Goal: Task Accomplishment & Management: Use online tool/utility

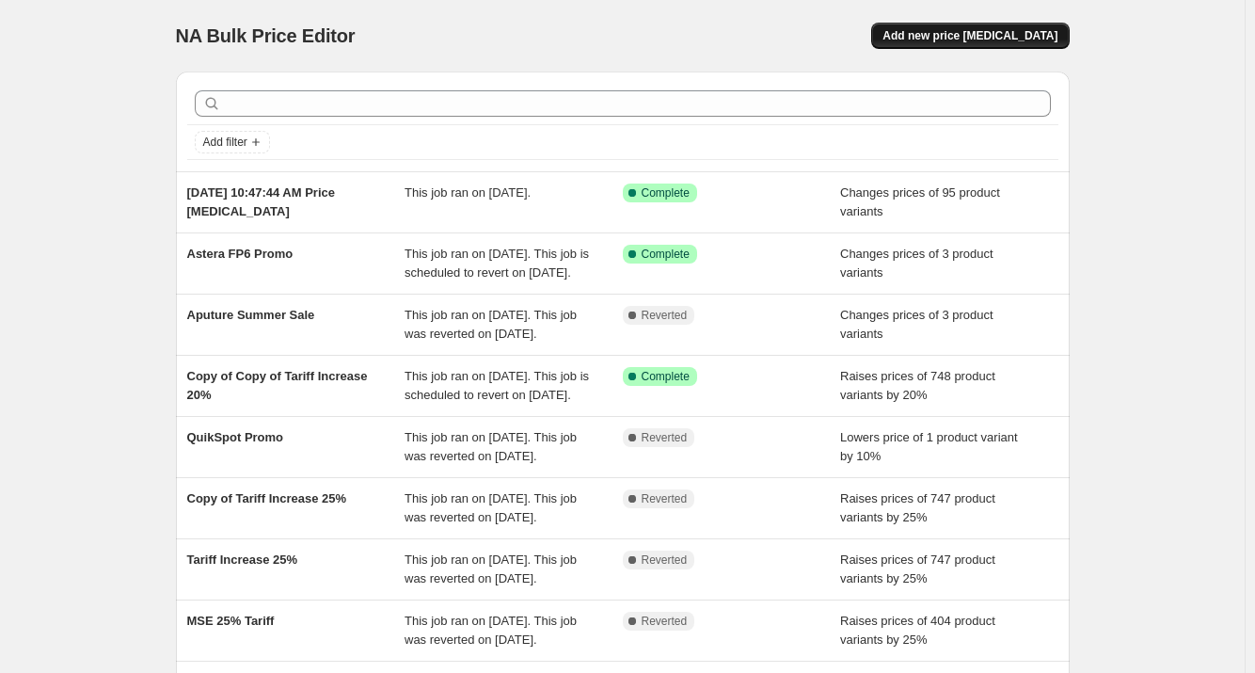
click at [968, 30] on span "Add new price [MEDICAL_DATA]" at bounding box center [970, 35] width 175 height 15
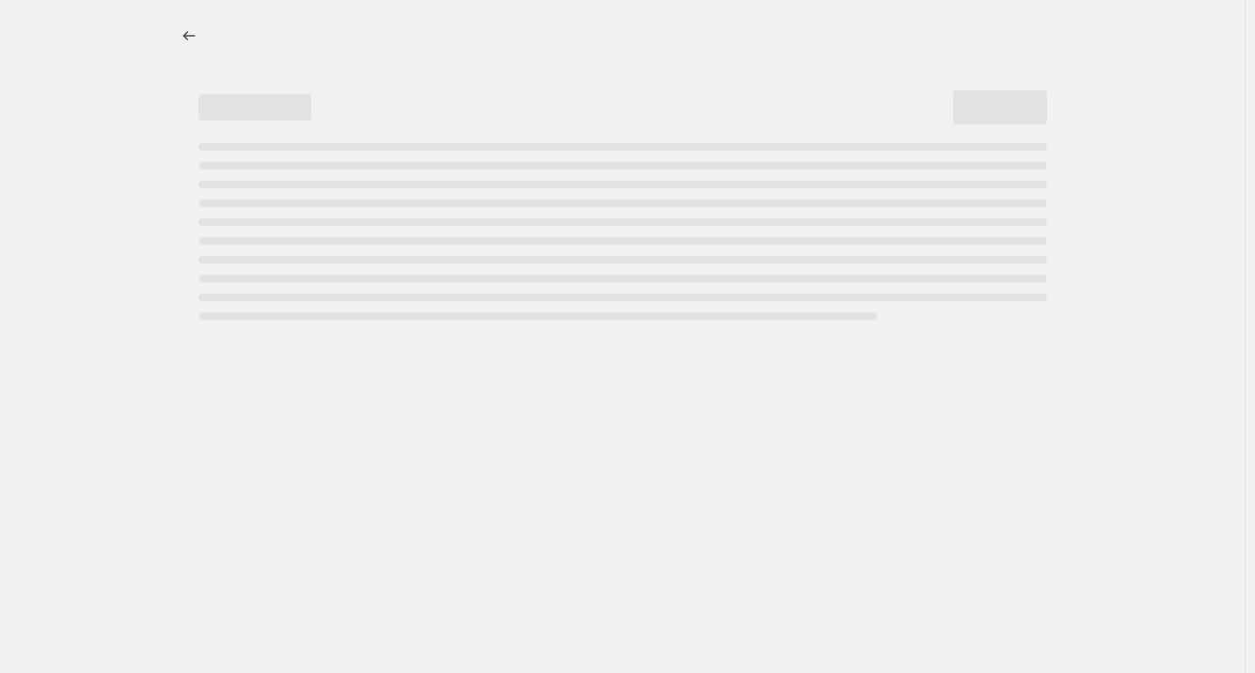
select select "percentage"
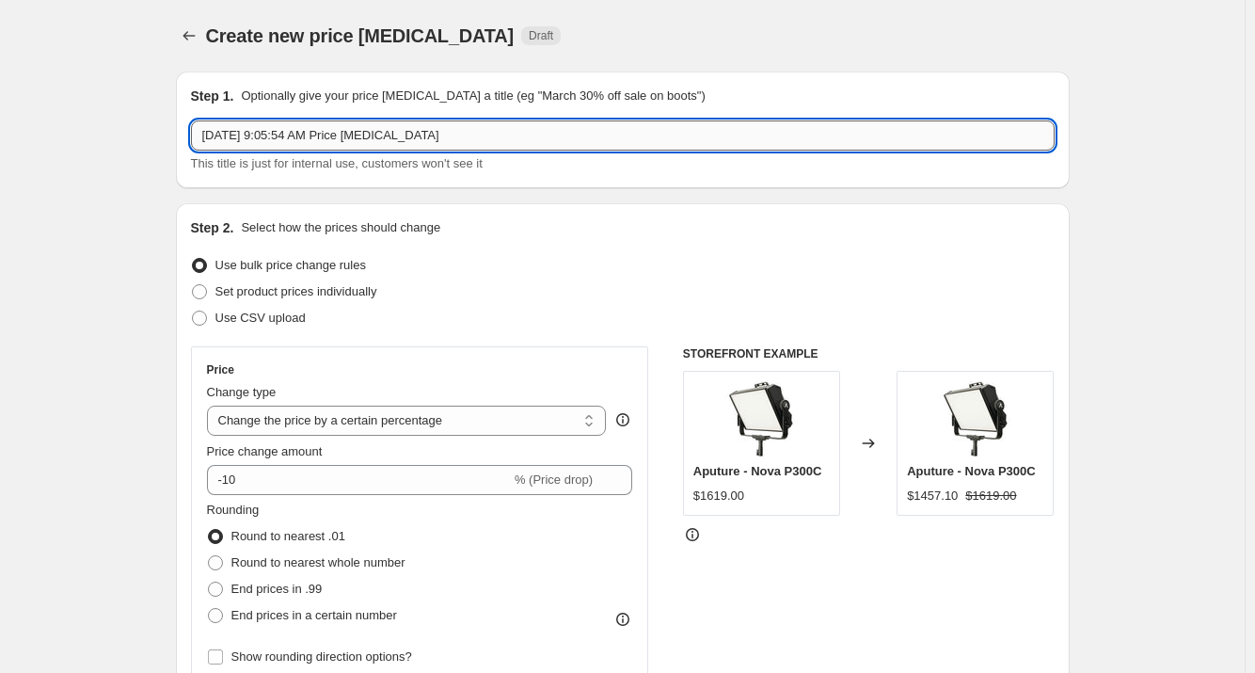
click at [543, 121] on input "[DATE] 9:05:54 AM Price [MEDICAL_DATA]" at bounding box center [623, 135] width 864 height 30
drag, startPoint x: 516, startPoint y: 131, endPoint x: 46, endPoint y: 96, distance: 470.8
drag, startPoint x: 262, startPoint y: 146, endPoint x: 159, endPoint y: 117, distance: 106.6
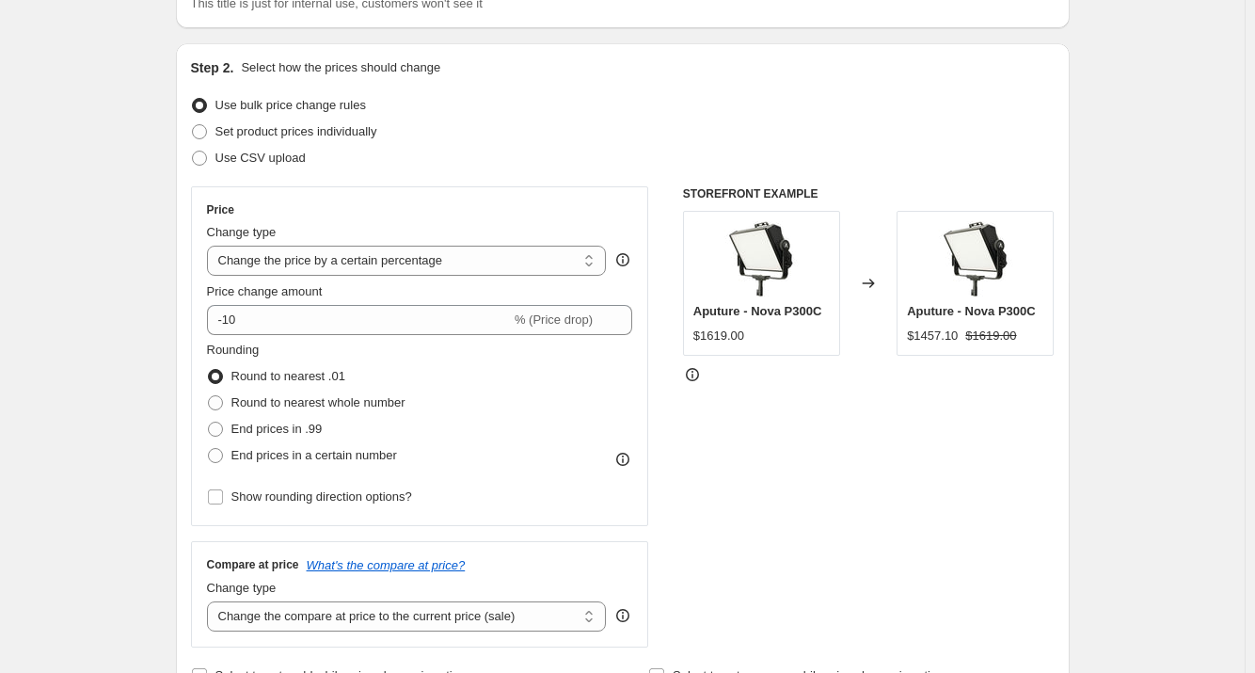
scroll to position [188, 0]
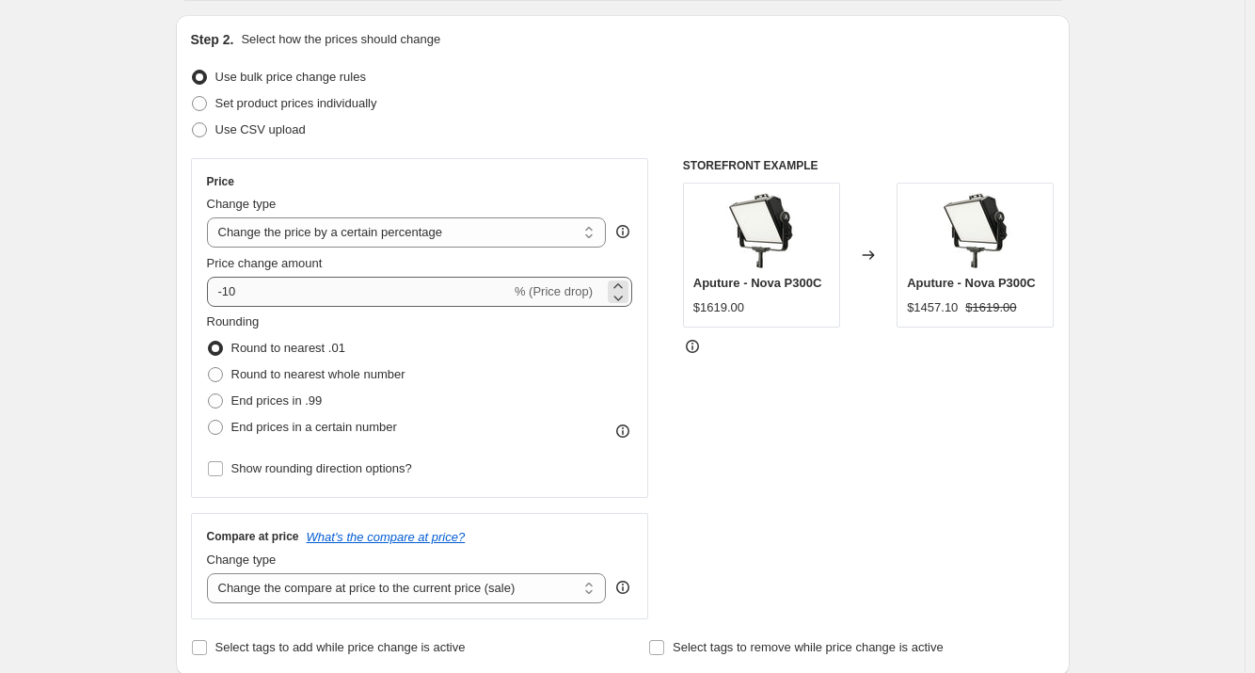
type input "Pano Flash Sale"
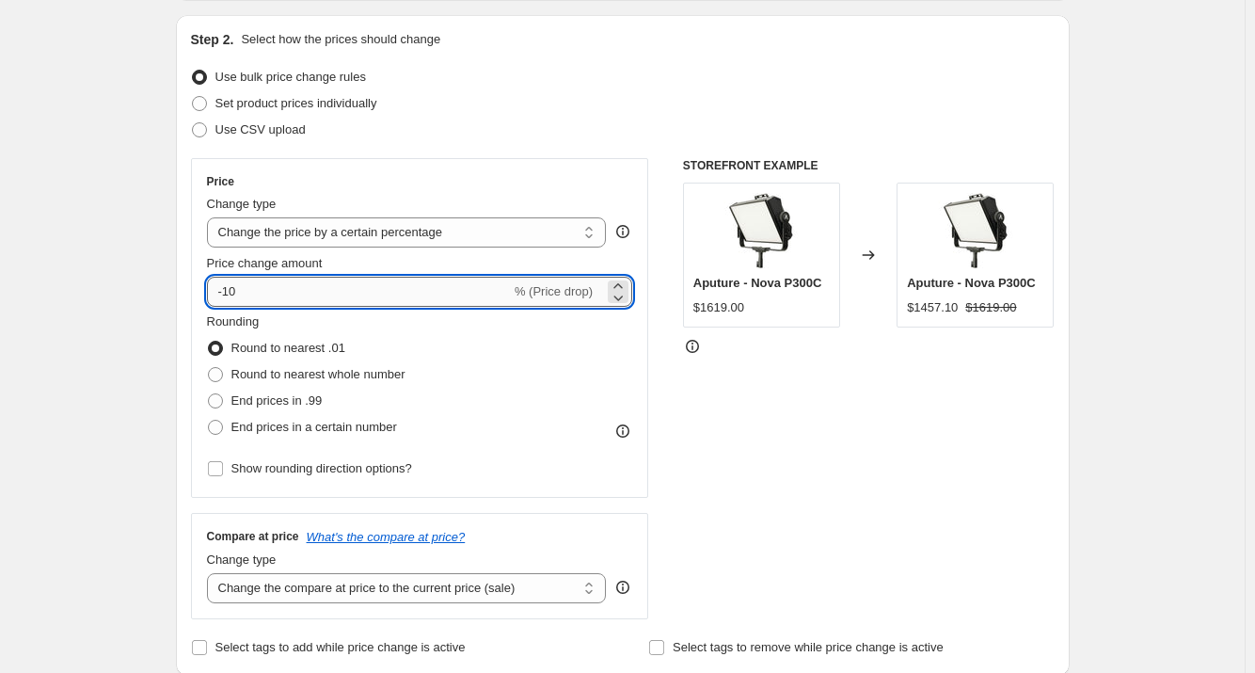
click at [234, 285] on input "-10" at bounding box center [359, 292] width 304 height 30
click at [291, 295] on input "-10" at bounding box center [359, 292] width 304 height 30
type input "-15"
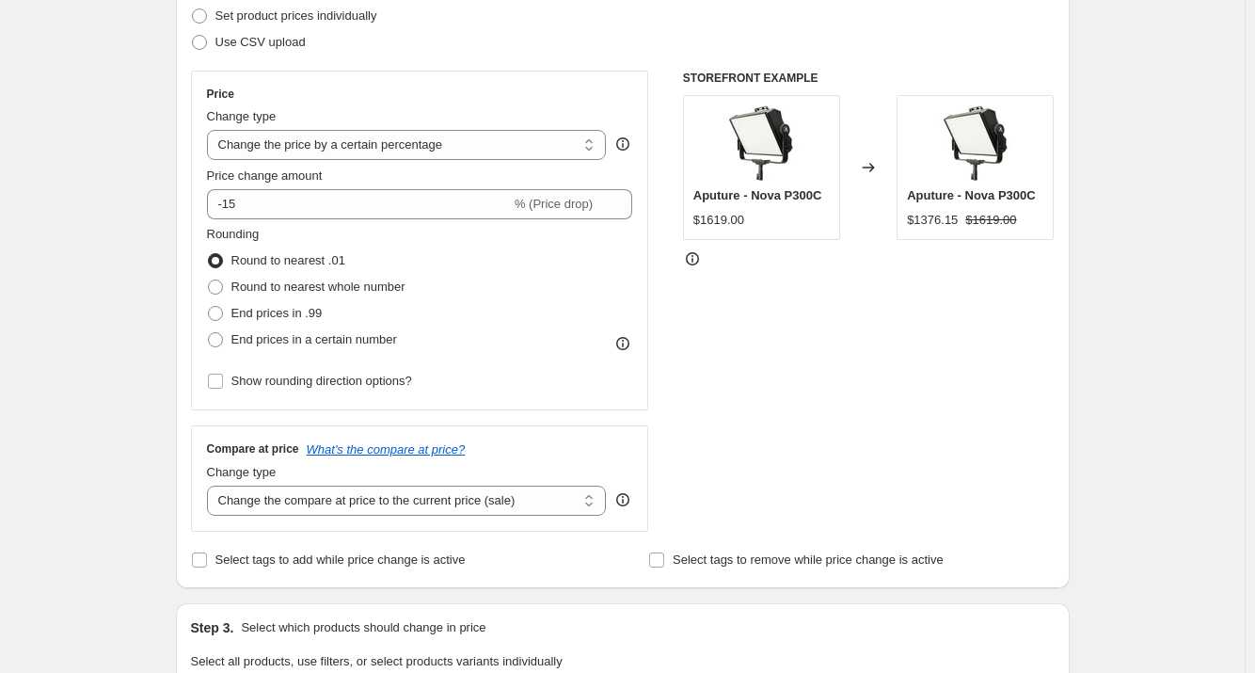
scroll to position [376, 0]
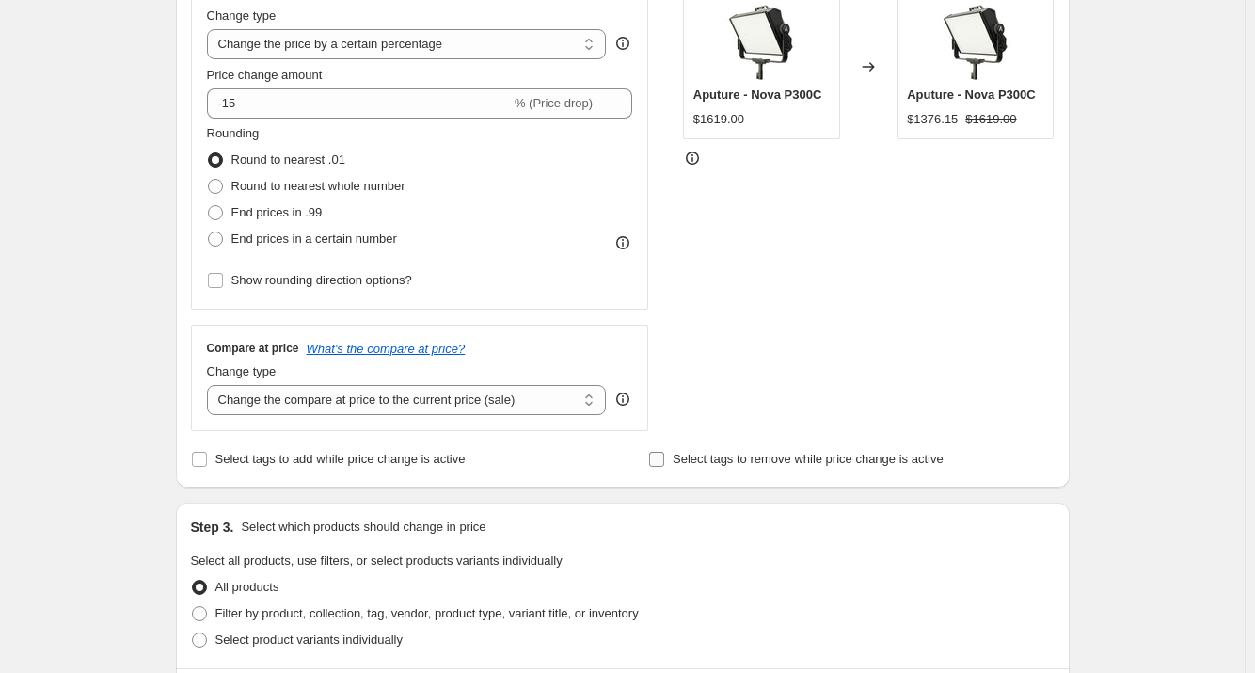
click at [660, 464] on input "Select tags to remove while price change is active" at bounding box center [656, 459] width 15 height 15
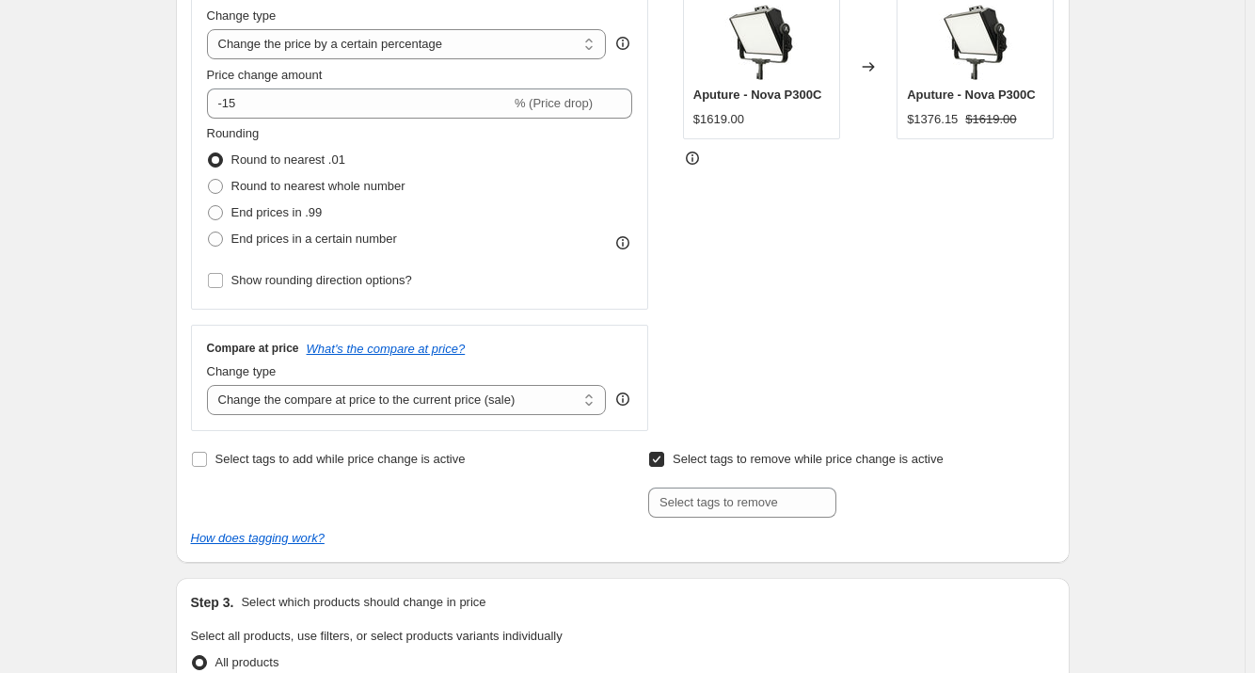
click at [660, 464] on input "Select tags to remove while price change is active" at bounding box center [656, 459] width 15 height 15
checkbox input "false"
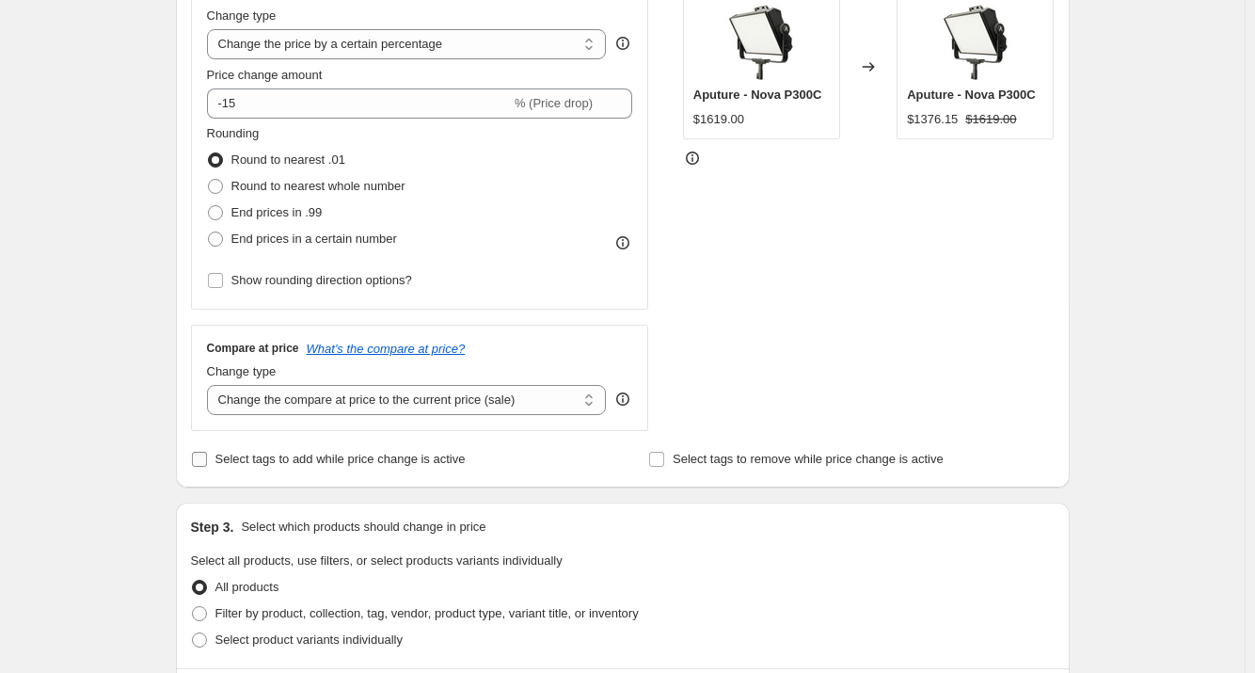
click at [242, 460] on span "Select tags to add while price change is active" at bounding box center [340, 459] width 250 height 14
click at [207, 460] on input "Select tags to add while price change is active" at bounding box center [199, 459] width 15 height 15
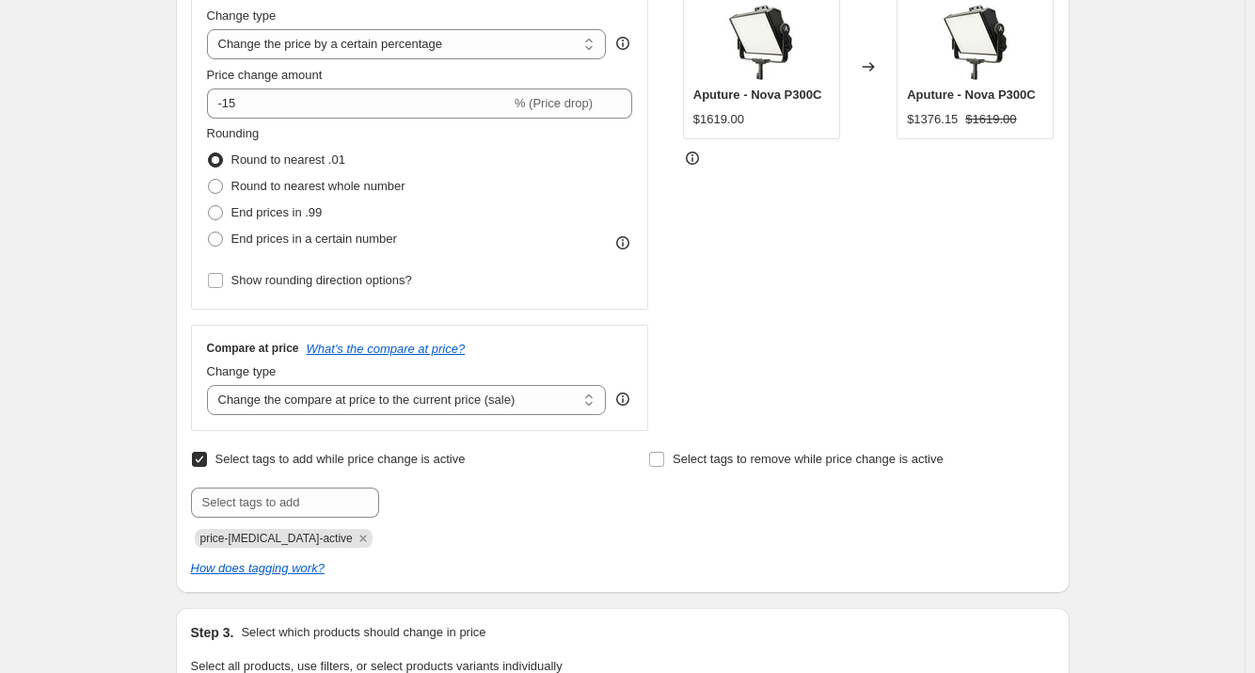
click at [205, 460] on input "Select tags to add while price change is active" at bounding box center [199, 459] width 15 height 15
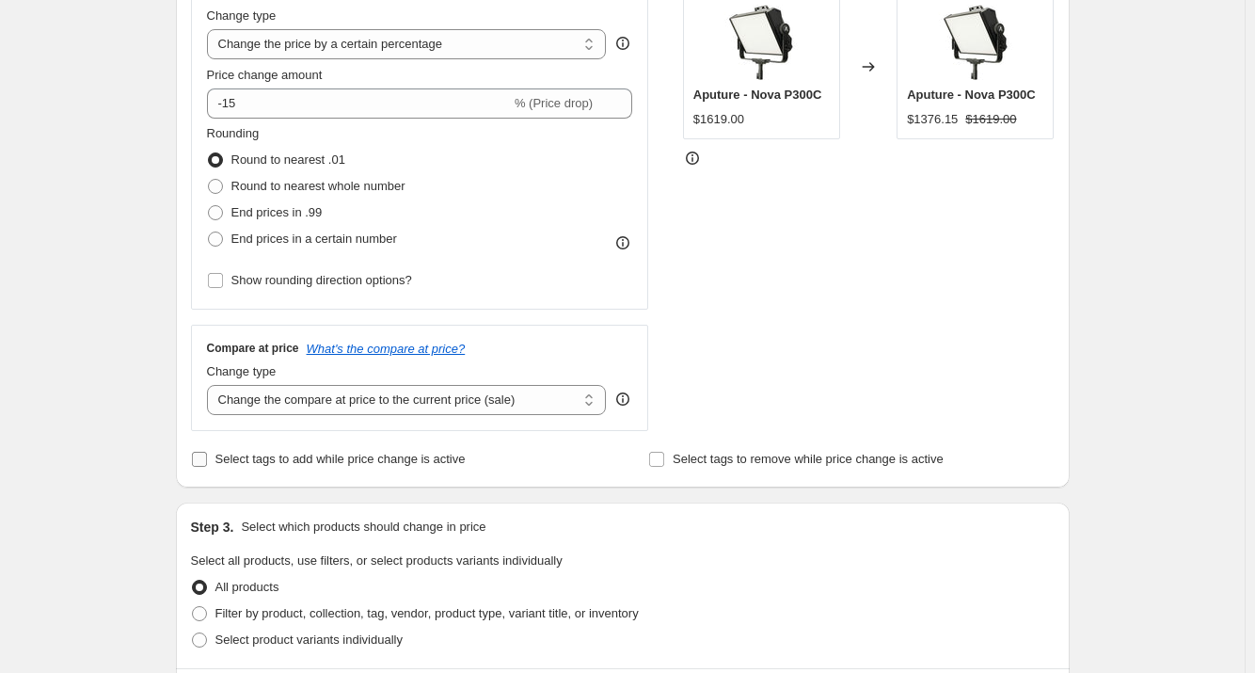
click at [205, 460] on input "Select tags to add while price change is active" at bounding box center [199, 459] width 15 height 15
checkbox input "true"
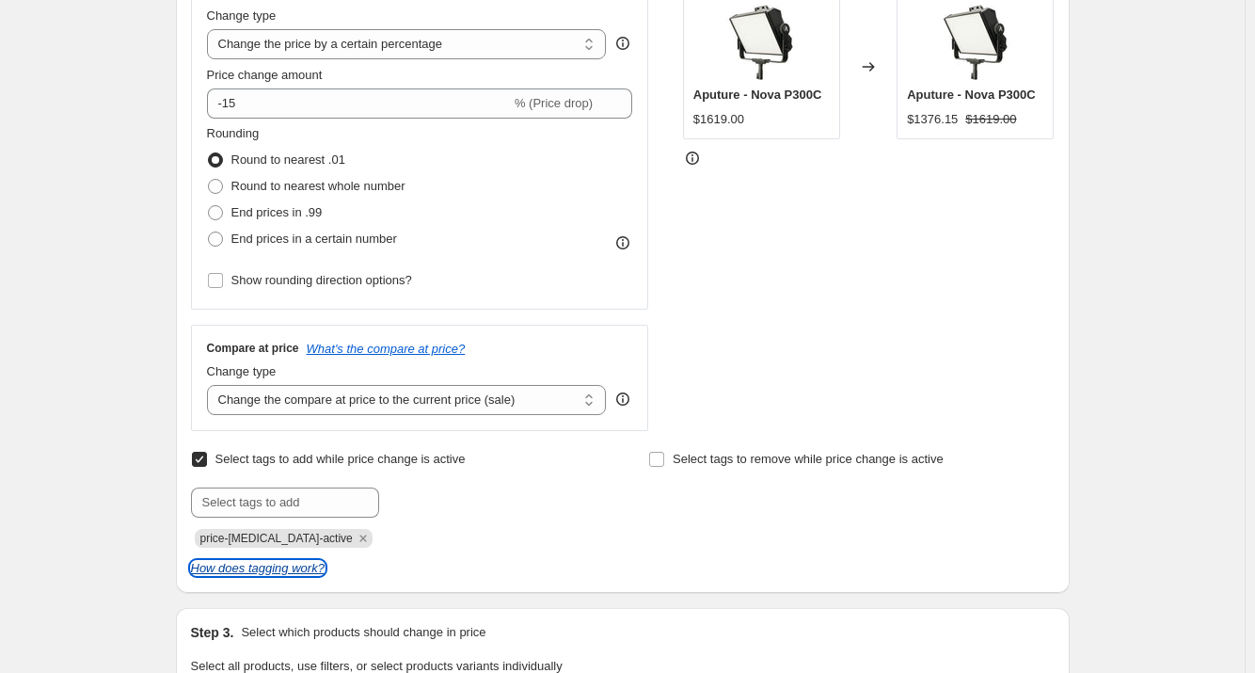
click at [259, 572] on icon "How does tagging work?" at bounding box center [258, 568] width 134 height 14
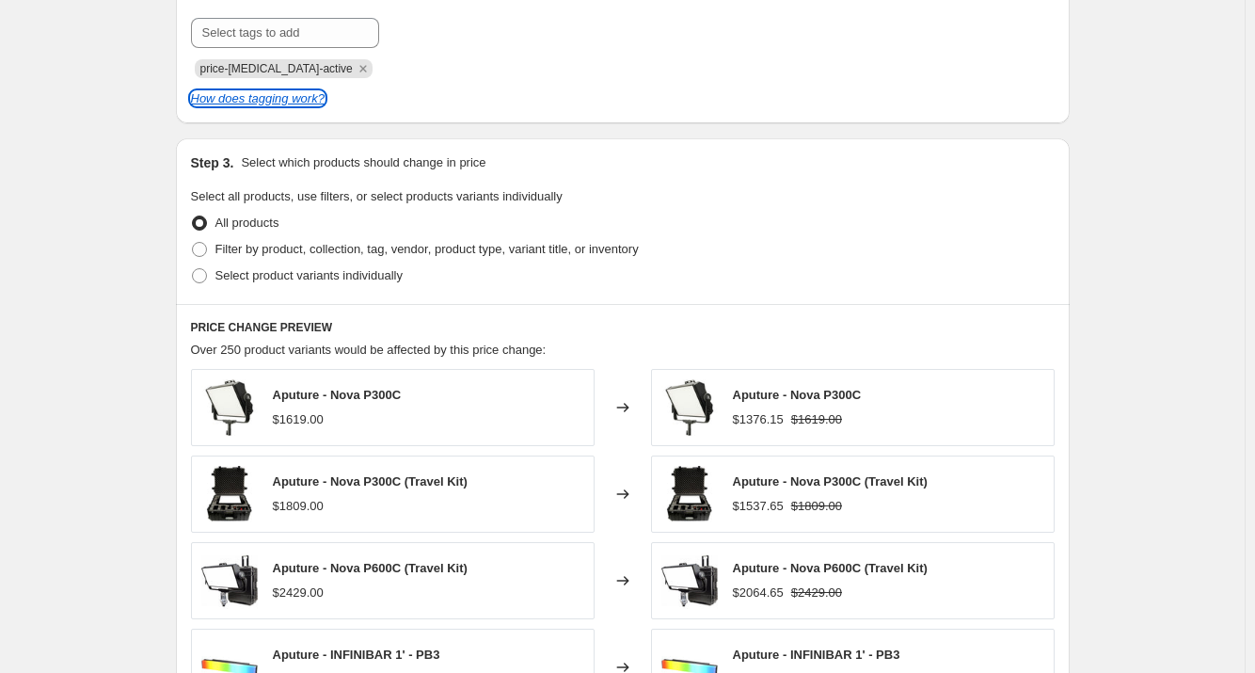
scroll to position [847, 0]
click at [200, 275] on span at bounding box center [199, 274] width 15 height 15
click at [193, 268] on input "Select product variants individually" at bounding box center [192, 267] width 1 height 1
radio input "true"
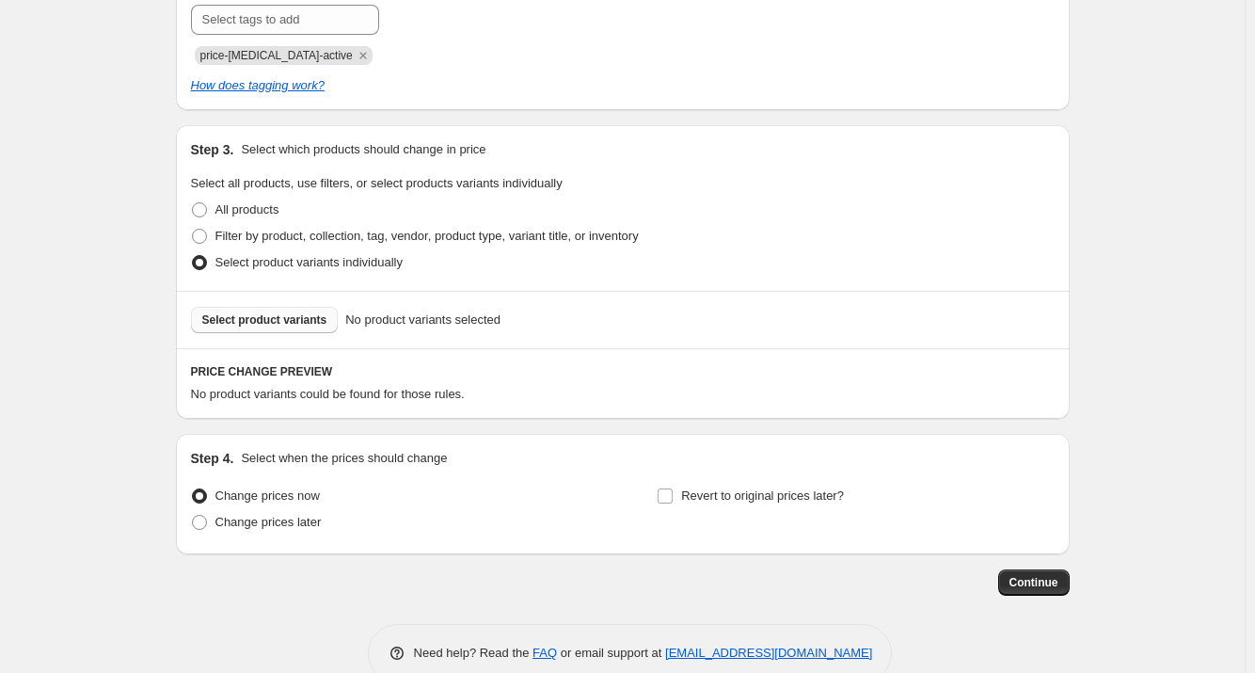
scroll to position [898, 0]
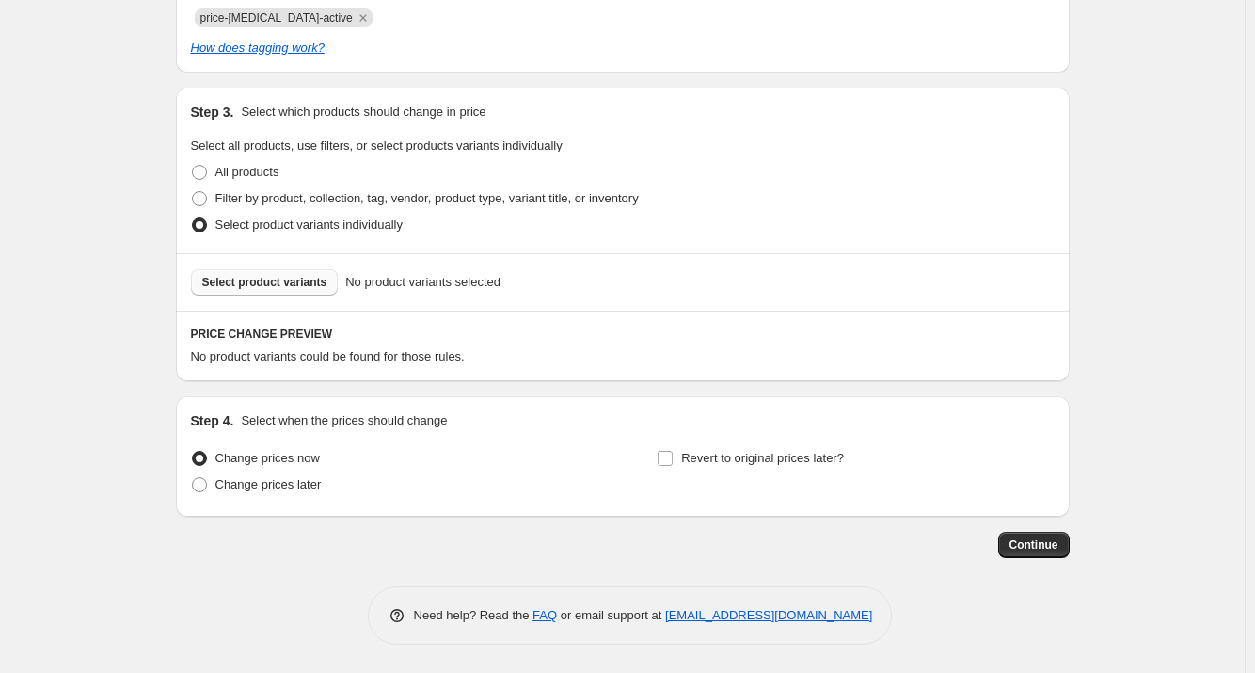
click at [261, 277] on span "Select product variants" at bounding box center [264, 282] width 125 height 15
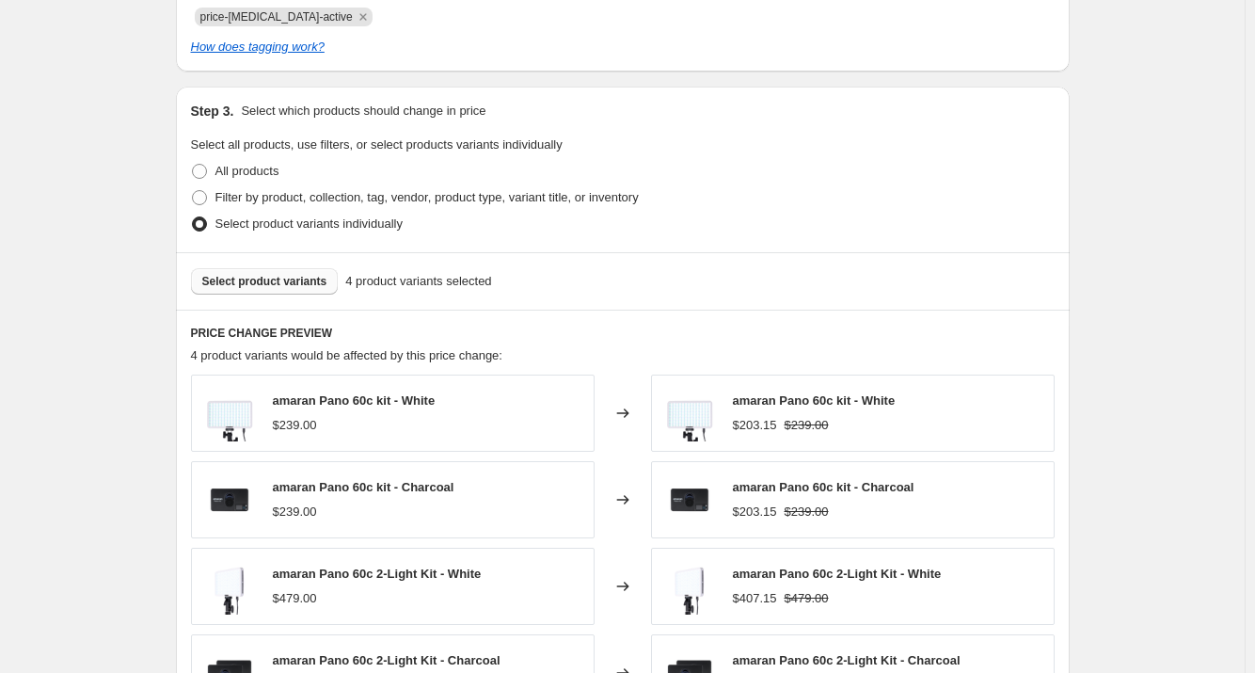
click at [279, 289] on span "Select product variants" at bounding box center [264, 281] width 125 height 15
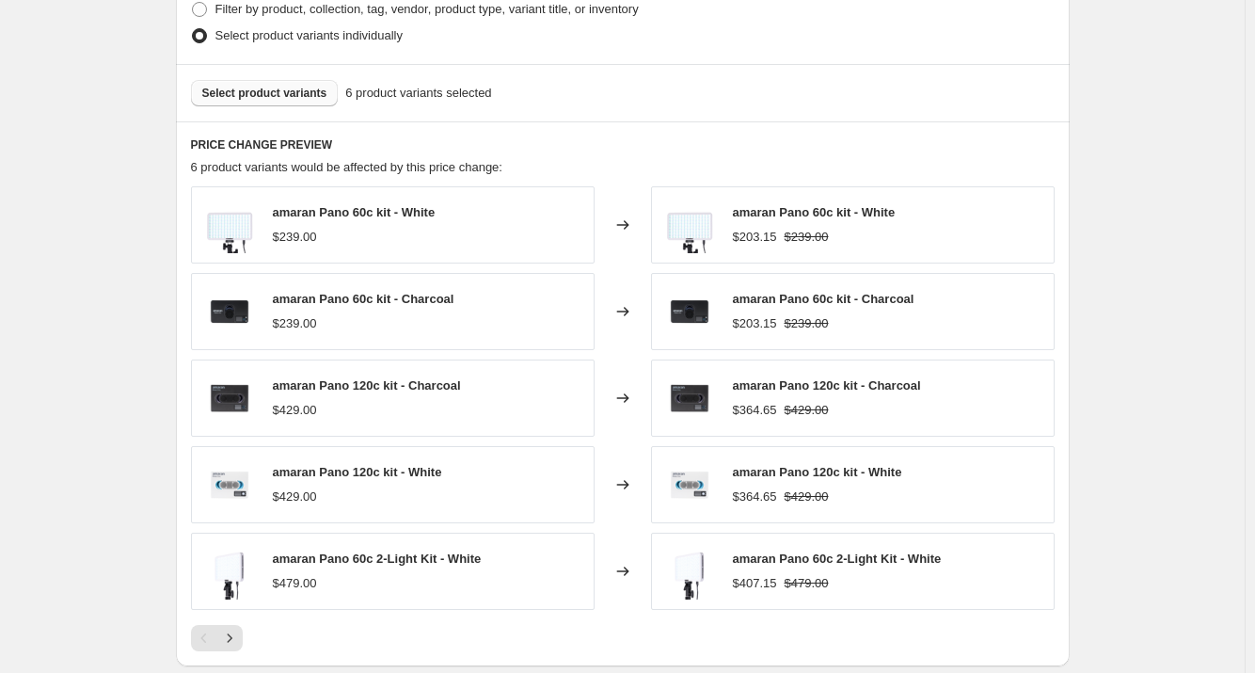
scroll to position [1180, 0]
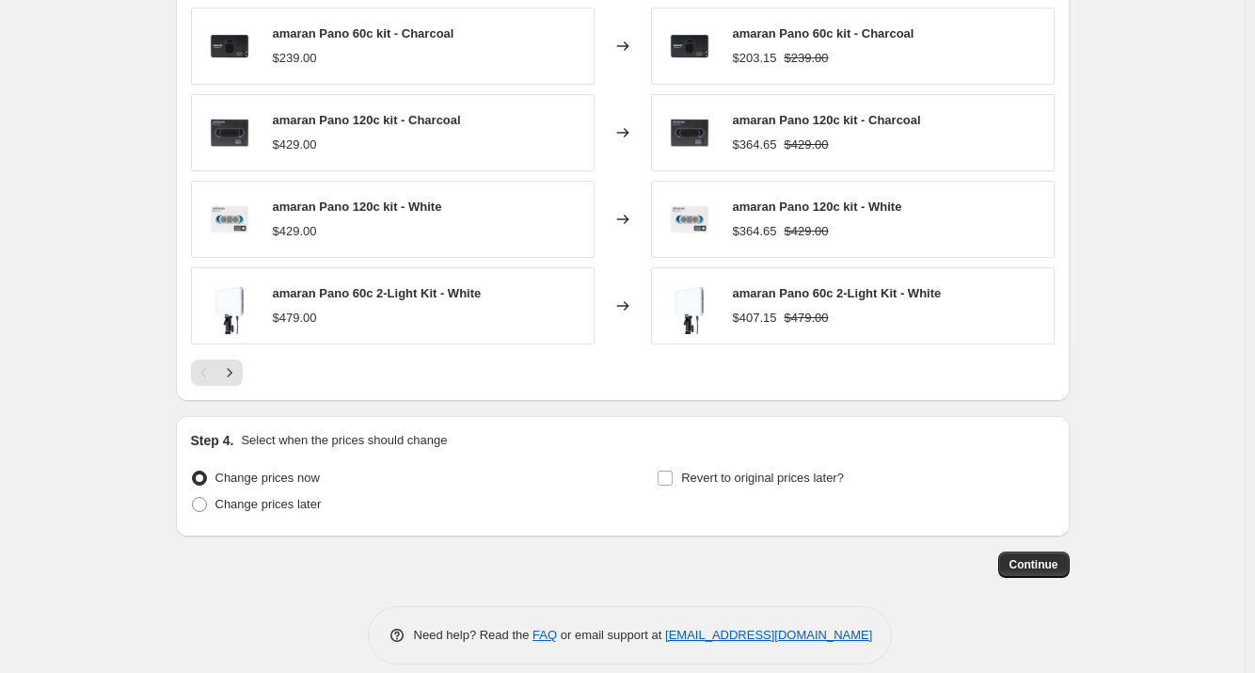
scroll to position [1372, 0]
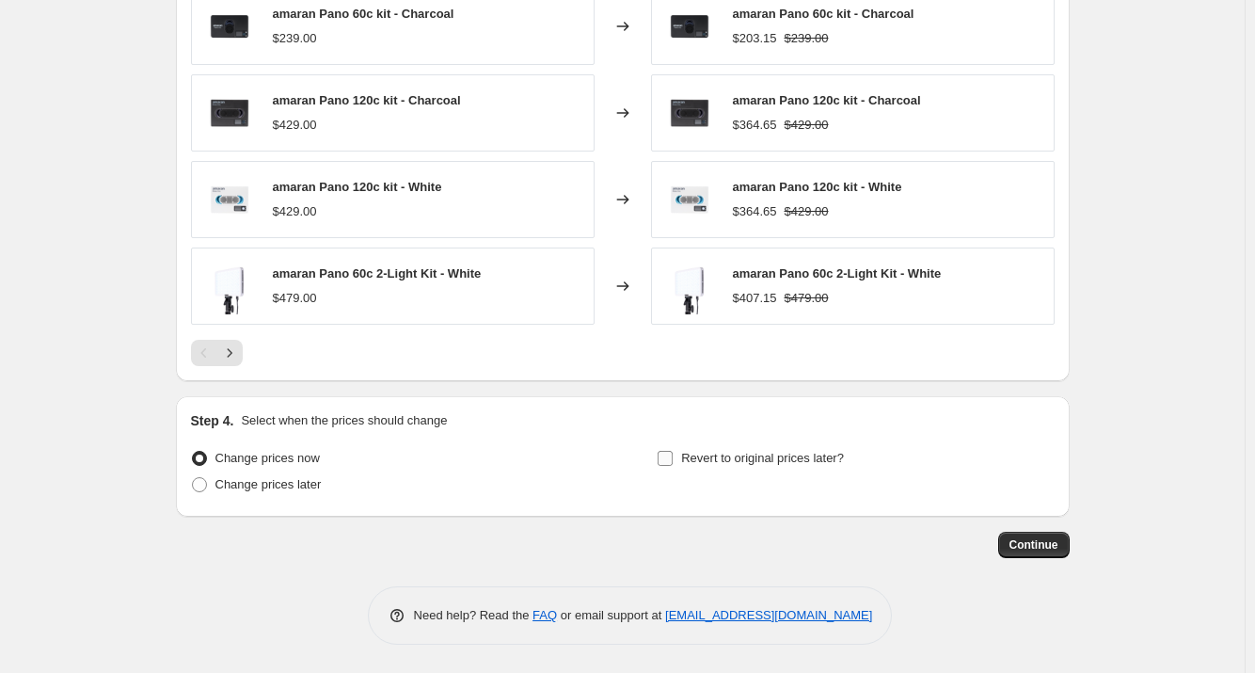
click at [667, 455] on input "Revert to original prices later?" at bounding box center [665, 458] width 15 height 15
checkbox input "true"
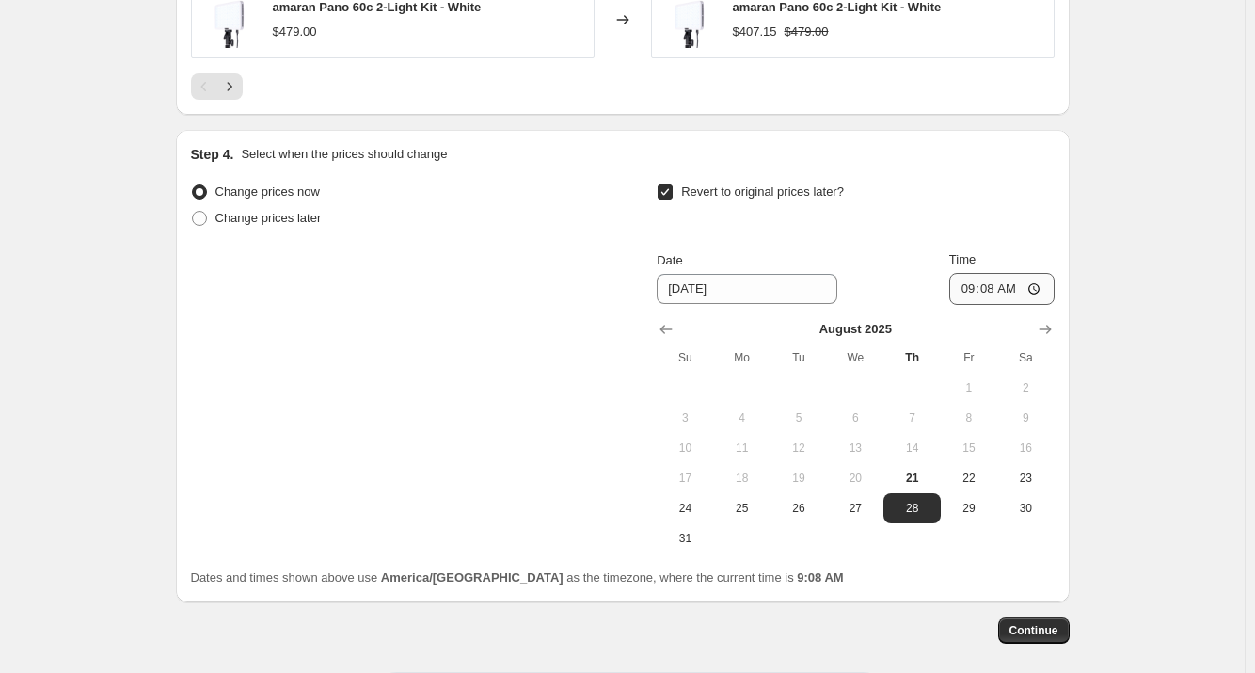
scroll to position [1654, 0]
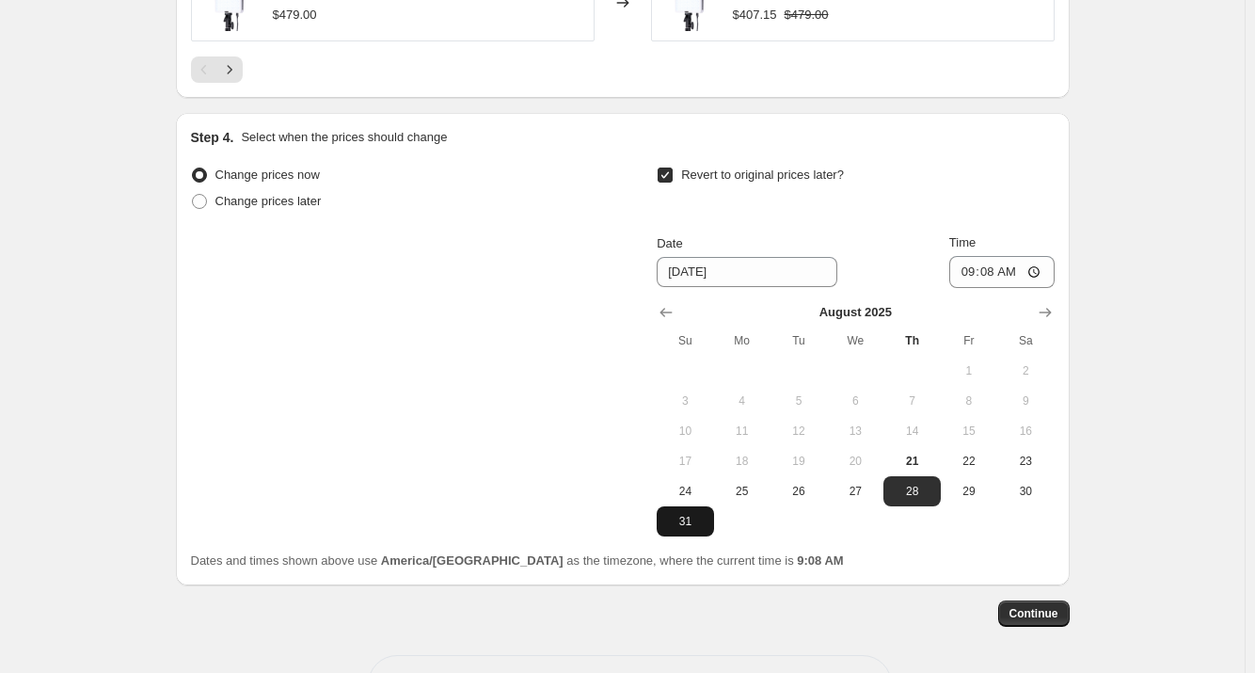
click at [676, 533] on button "31" at bounding box center [685, 521] width 56 height 30
type input "[DATE]"
click at [1016, 272] on input "09:08" at bounding box center [1001, 272] width 105 height 32
click at [993, 276] on input "21:08" at bounding box center [1001, 272] width 105 height 32
click at [975, 277] on input "21:08" at bounding box center [1001, 272] width 105 height 32
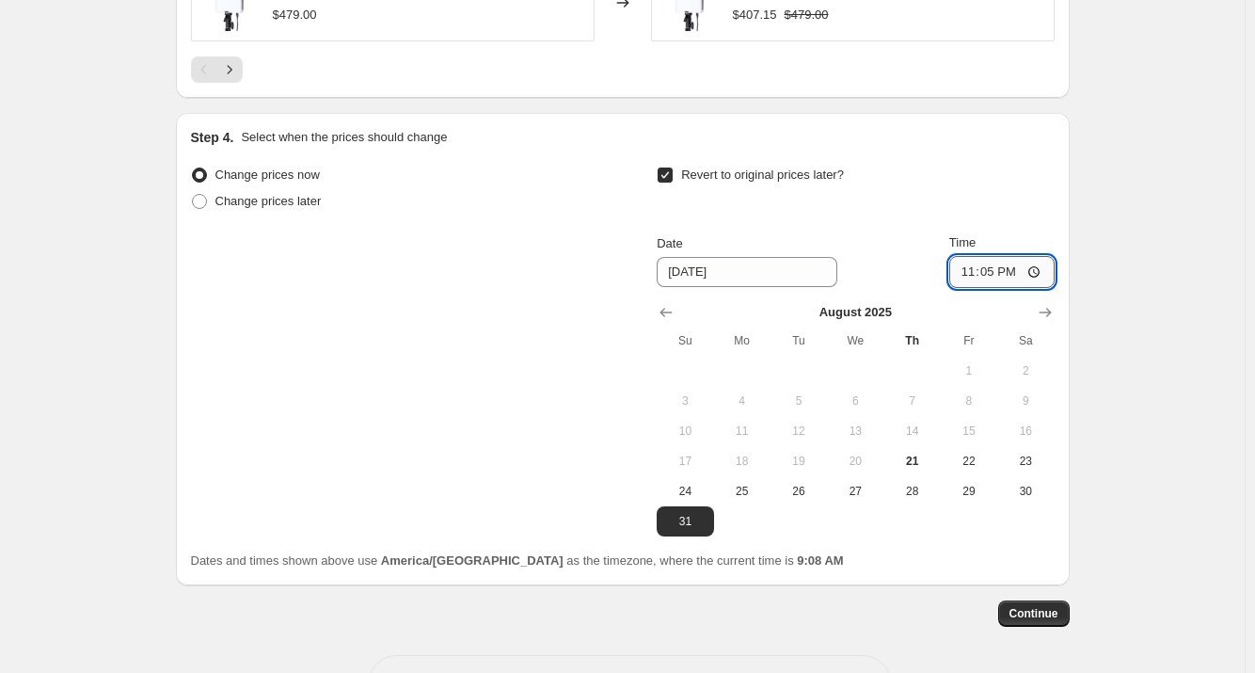
type input "23:59"
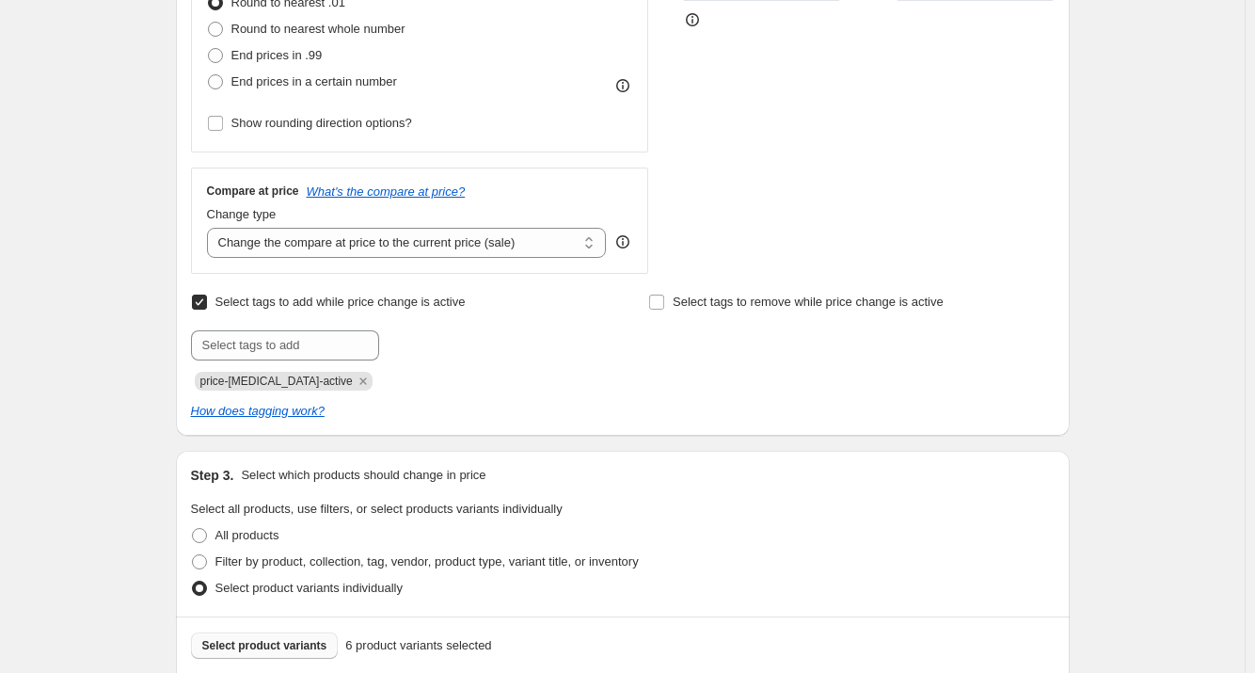
scroll to position [565, 0]
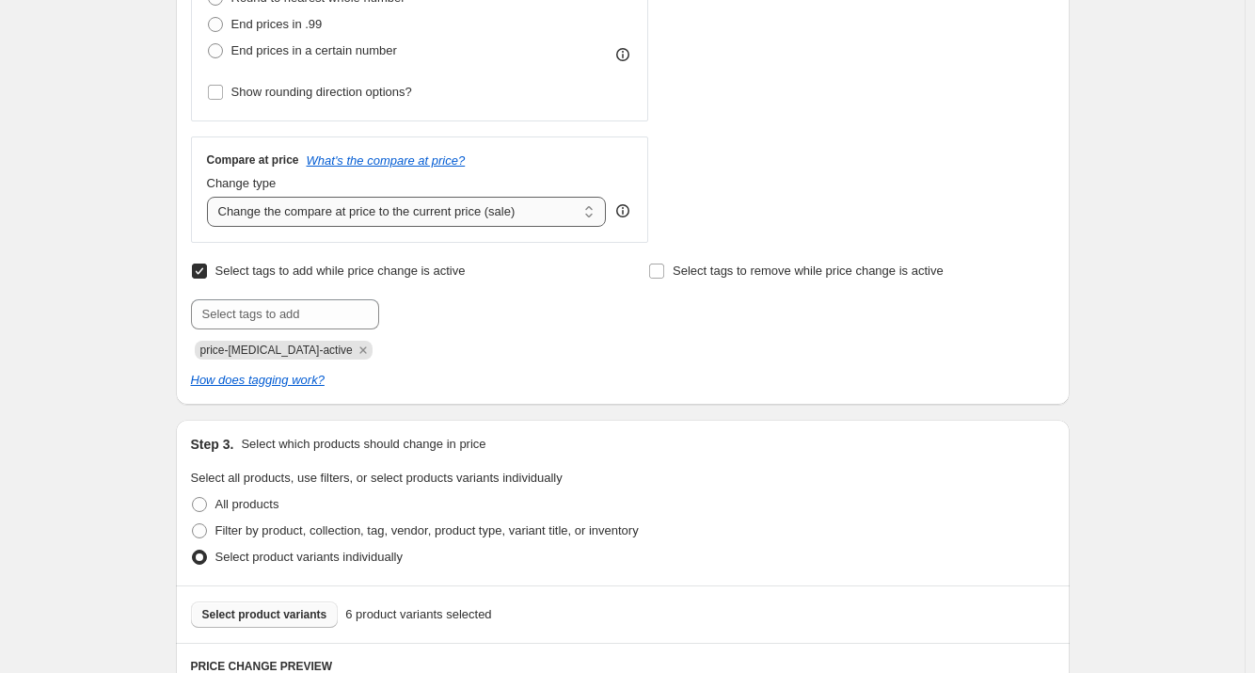
click at [484, 212] on select "Change the compare at price to the current price (sale) Change the compare at p…" at bounding box center [407, 212] width 400 height 30
click at [211, 197] on select "Change the compare at price to the current price (sale) Change the compare at p…" at bounding box center [407, 212] width 400 height 30
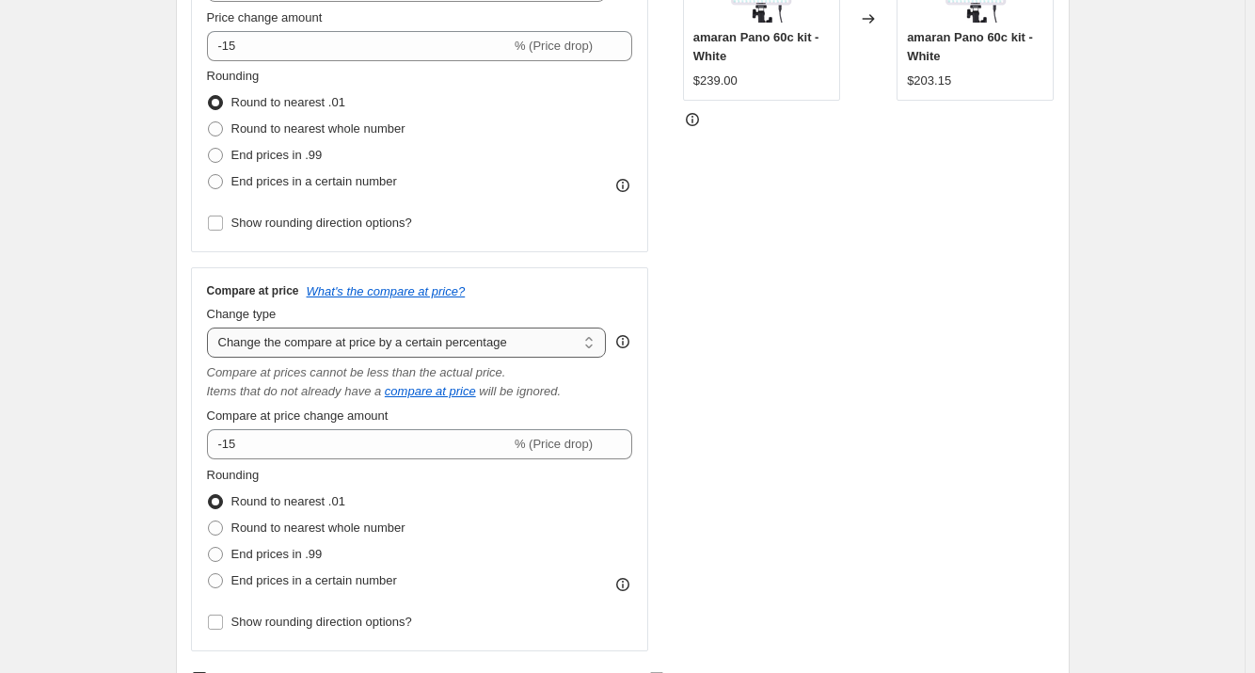
scroll to position [470, 0]
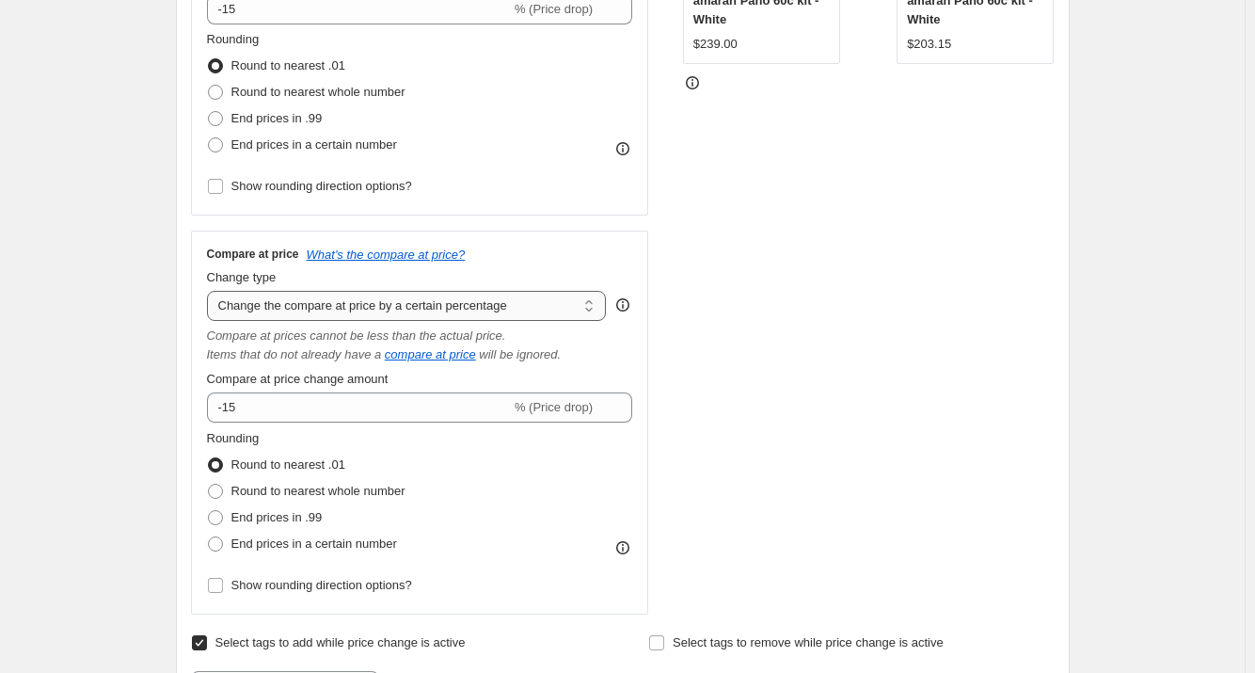
click at [462, 305] on select "Change the compare at price to the current price (sale) Change the compare at p…" at bounding box center [407, 306] width 400 height 30
select select "bp"
click at [211, 291] on select "Change the compare at price to the current price (sale) Change the compare at p…" at bounding box center [407, 306] width 400 height 30
type input "12.00"
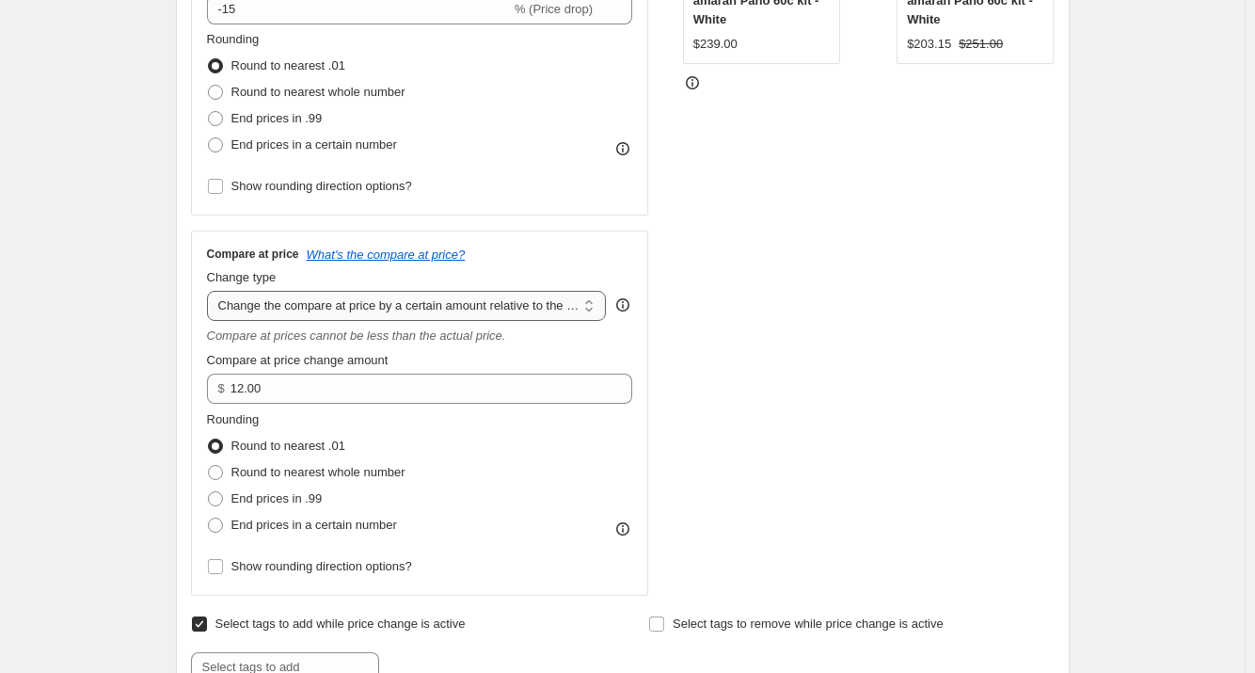
click at [441, 318] on select "Change the compare at price to the current price (sale) Change the compare at p…" at bounding box center [407, 306] width 400 height 30
select select "pp"
click at [211, 291] on select "Change the compare at price to the current price (sale) Change the compare at p…" at bounding box center [407, 306] width 400 height 30
type input "20"
click at [471, 311] on select "Change the compare at price to the current price (sale) Change the compare at p…" at bounding box center [407, 306] width 400 height 30
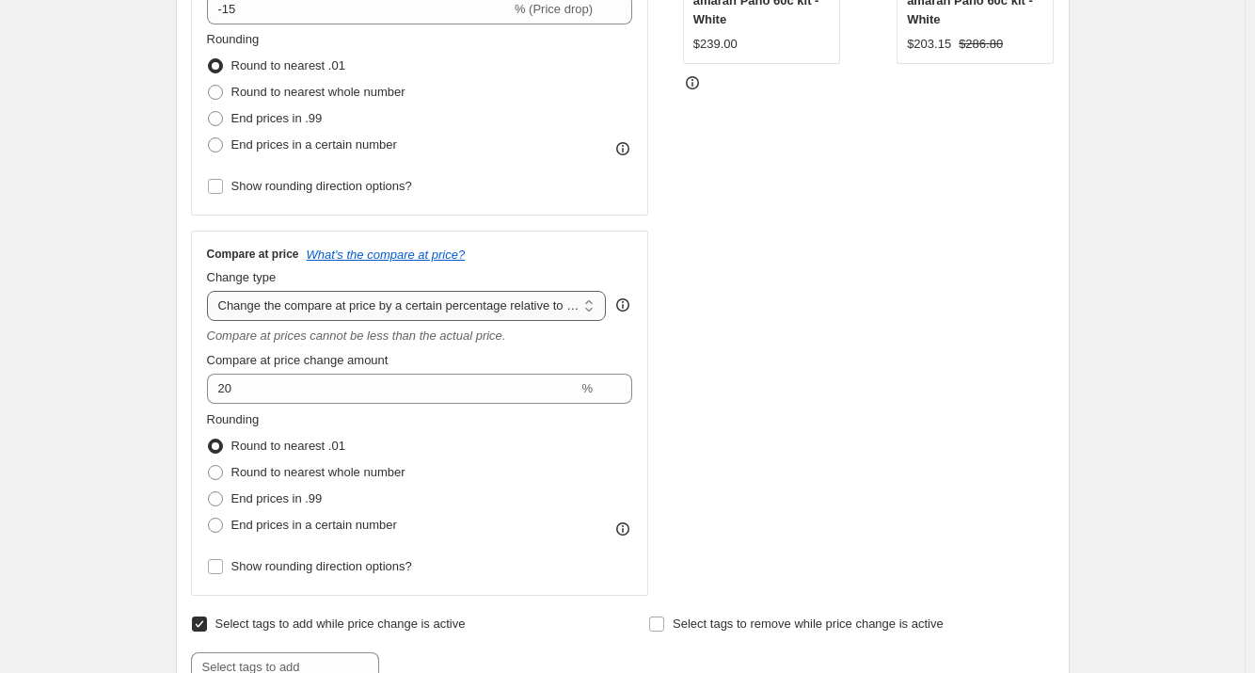
select select "ep"
click at [211, 291] on select "Change the compare at price to the current price (sale) Change the compare at p…" at bounding box center [407, 306] width 400 height 30
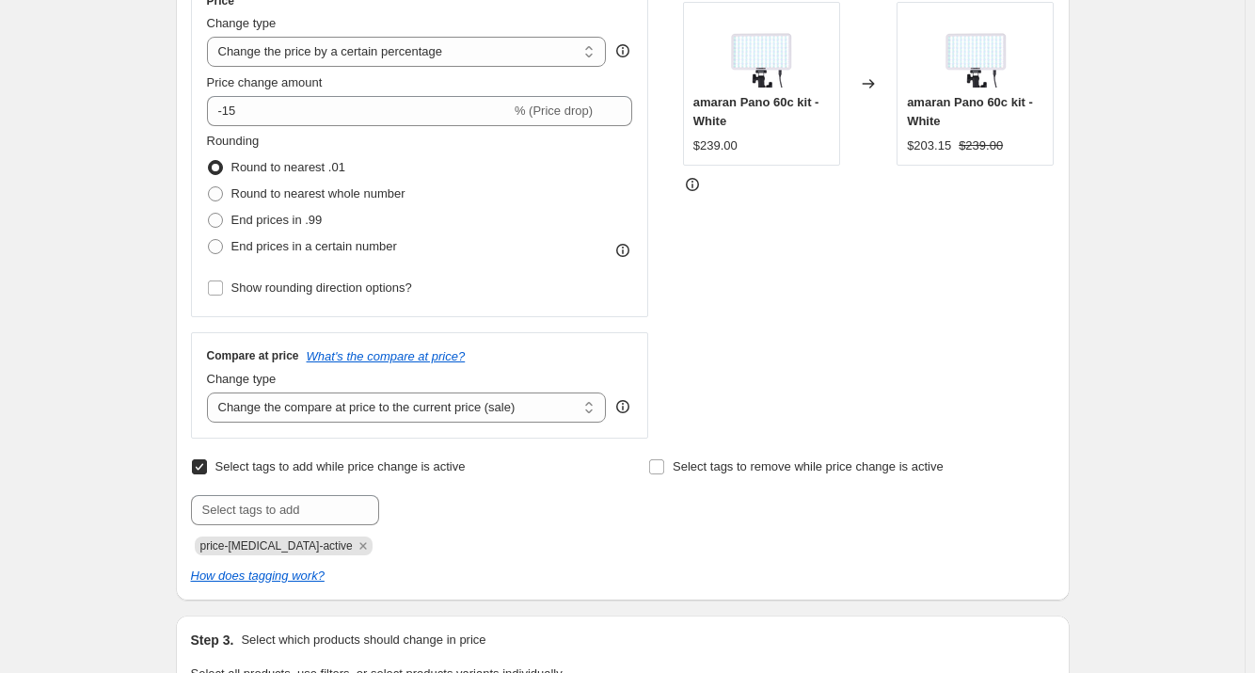
scroll to position [376, 0]
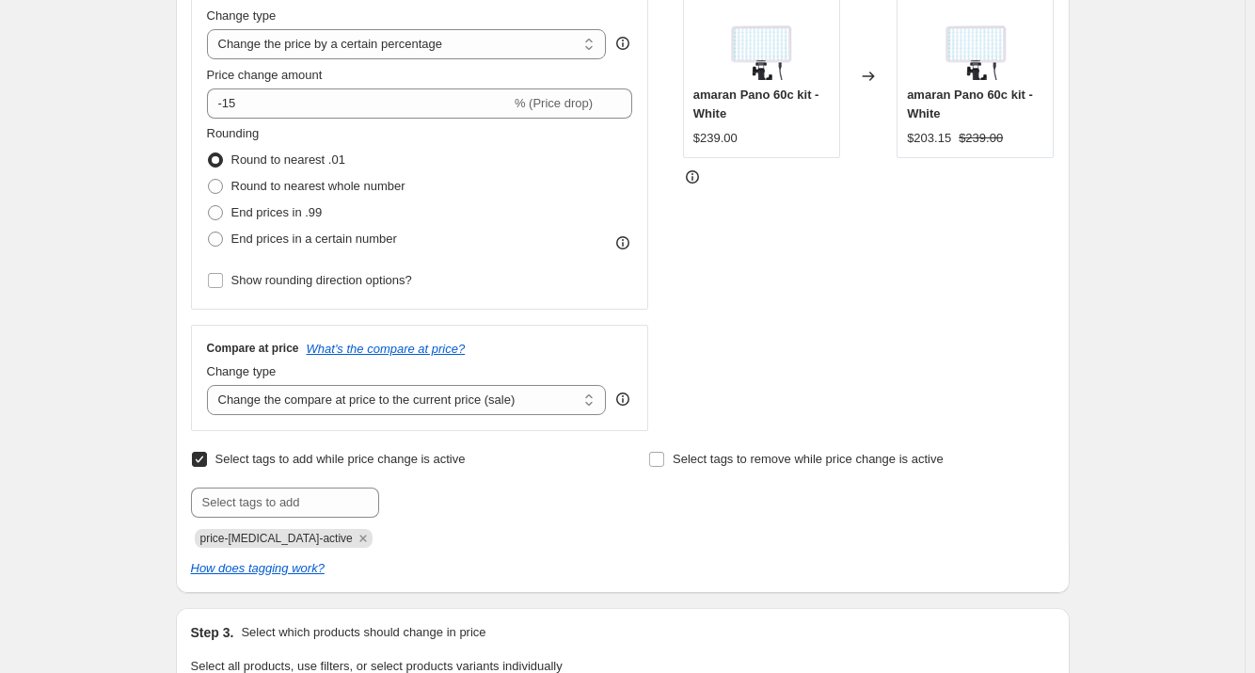
click at [332, 462] on span "Select tags to add while price change is active" at bounding box center [340, 459] width 250 height 14
click at [207, 462] on input "Select tags to add while price change is active" at bounding box center [199, 459] width 15 height 15
checkbox input "false"
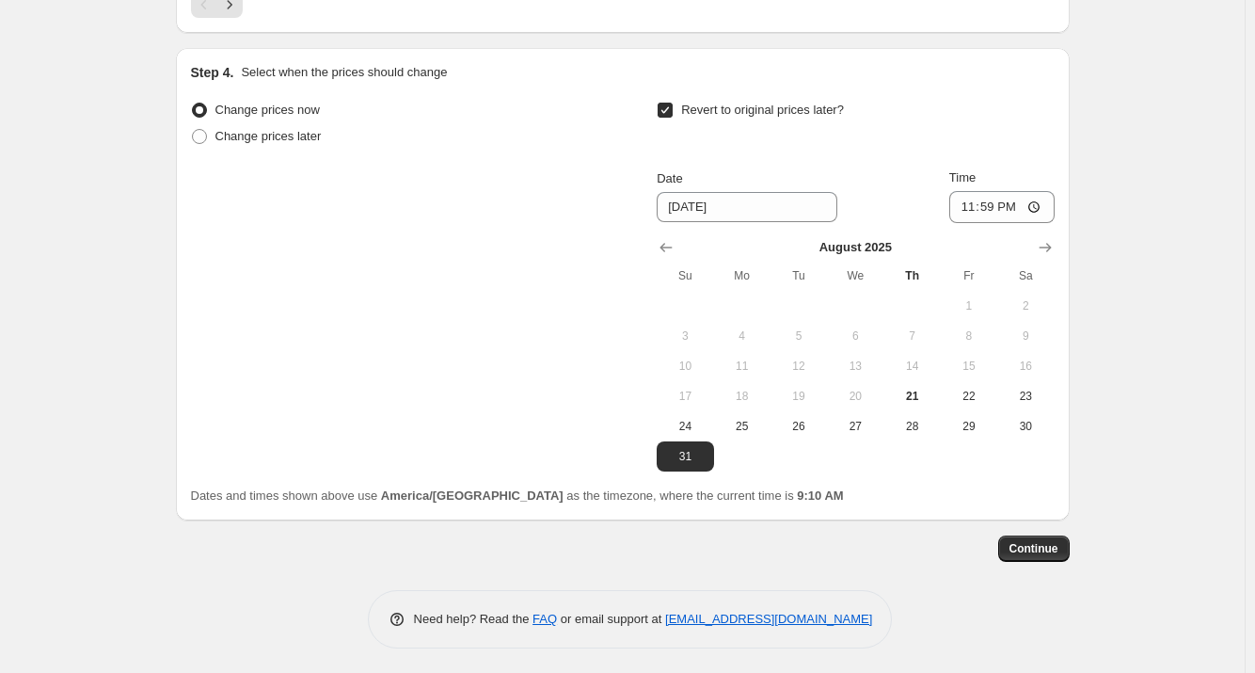
scroll to position [1618, 0]
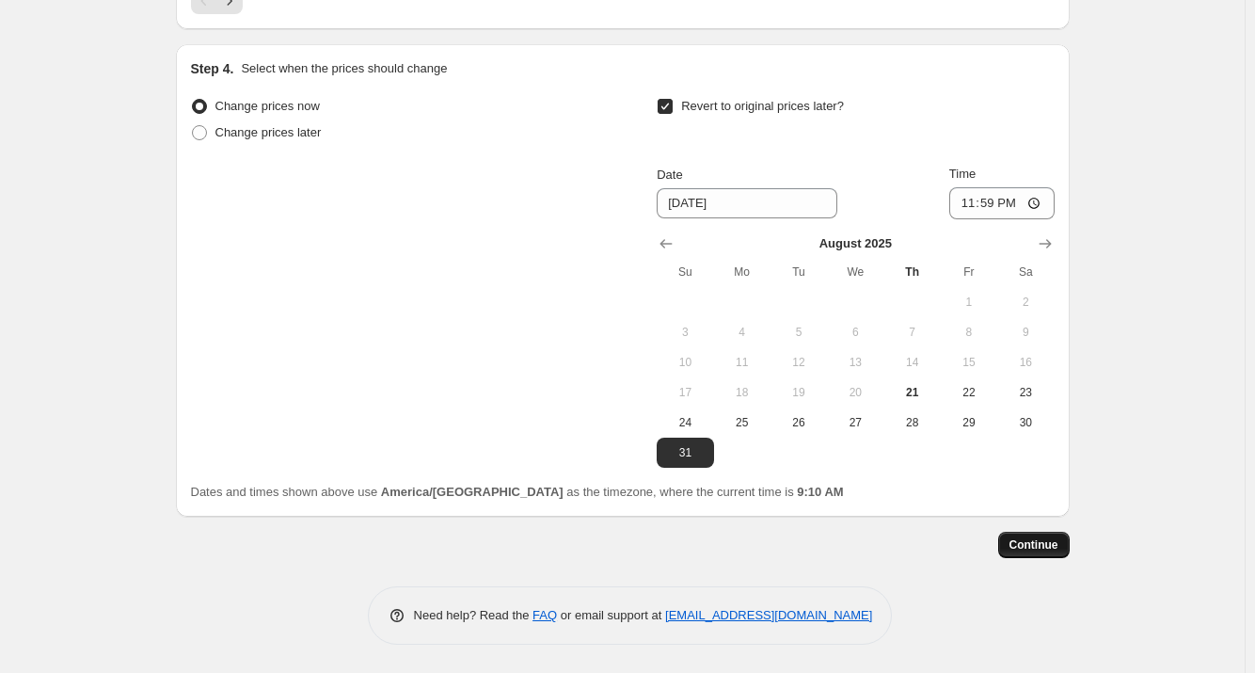
click at [1052, 546] on span "Continue" at bounding box center [1034, 544] width 49 height 15
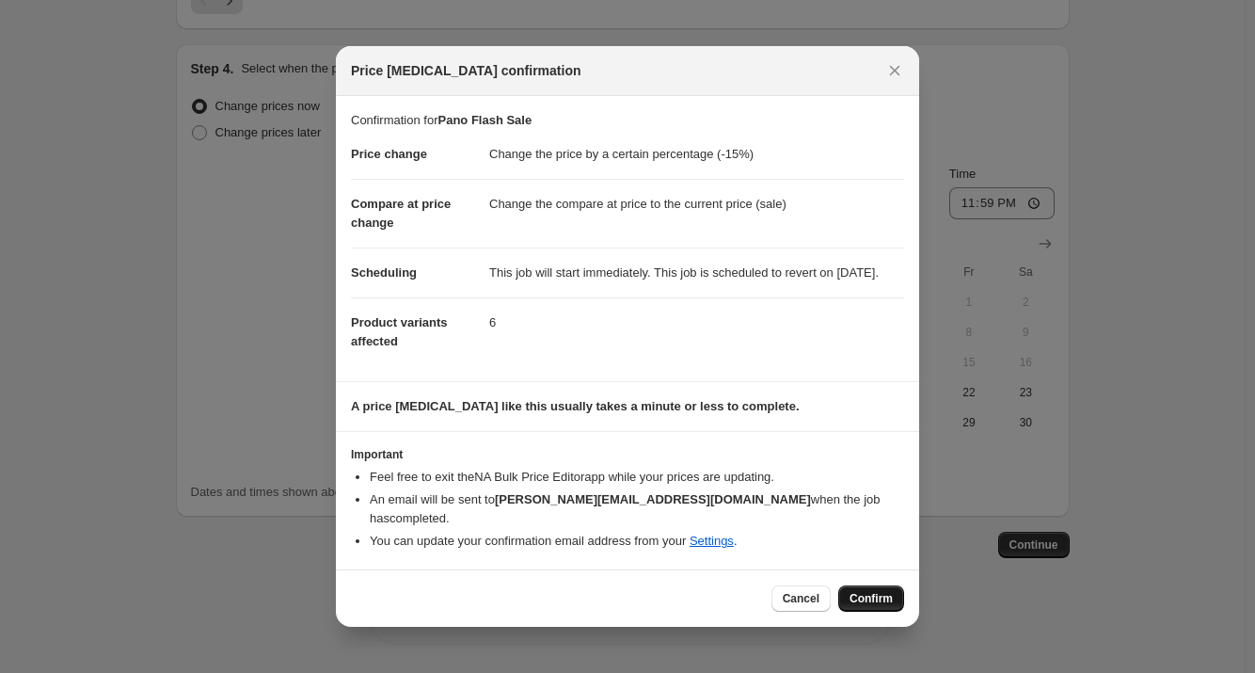
click at [875, 597] on span "Confirm" at bounding box center [871, 598] width 43 height 15
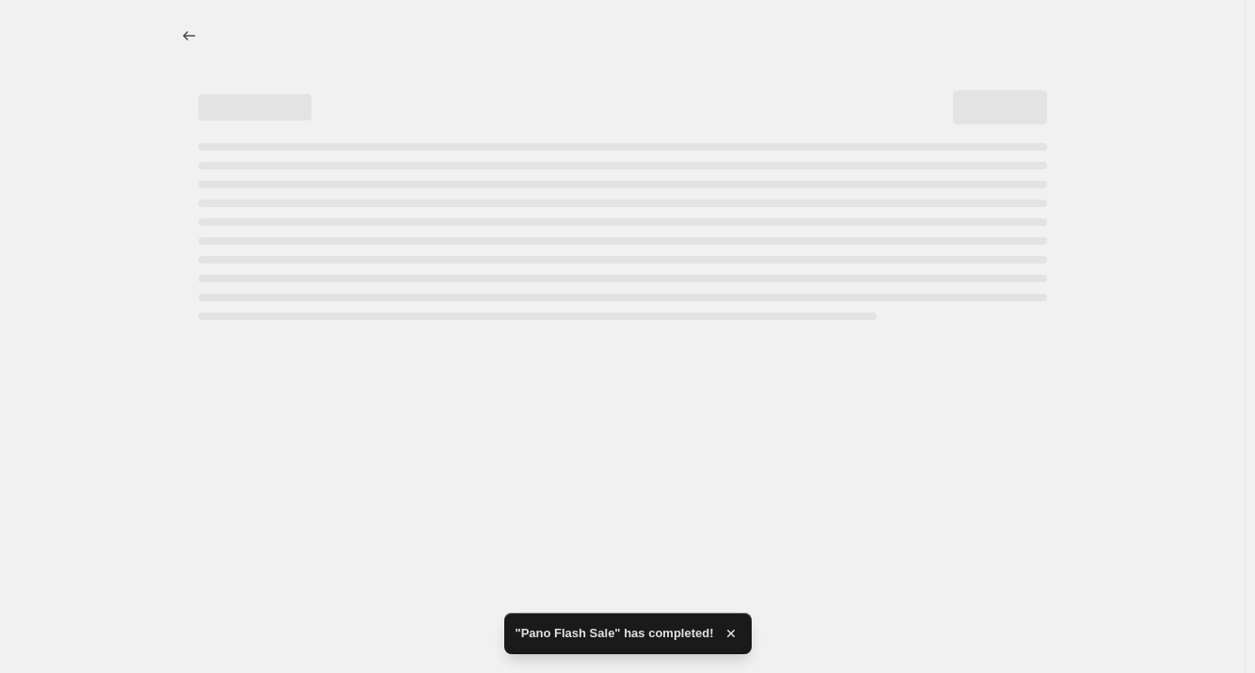
select select "percentage"
